Goal: Task Accomplishment & Management: Use online tool/utility

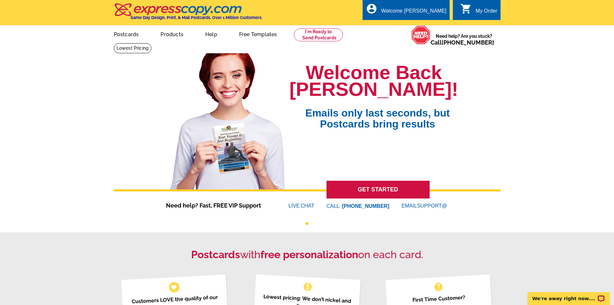
click at [417, 205] on span "GET STARTED" at bounding box center [377, 240] width 103 height 145
click at [407, 206] on span "GET STARTED" at bounding box center [377, 240] width 103 height 145
click at [395, 187] on link "GET STARTED" at bounding box center [377, 189] width 103 height 18
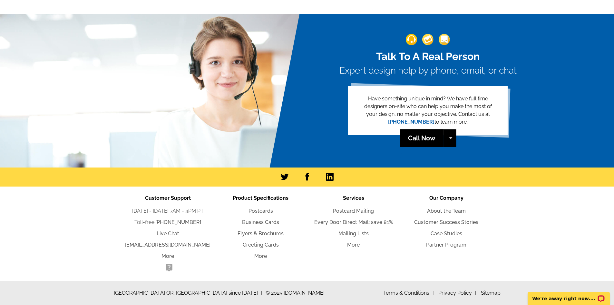
scroll to position [629, 0]
